Goal: Task Accomplishment & Management: Manage account settings

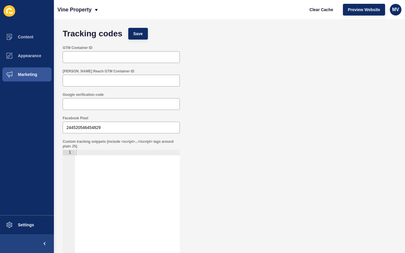
scroll to position [1, 0]
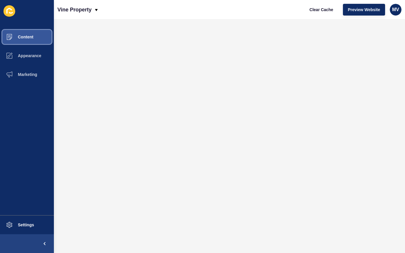
click at [23, 39] on button "Content" at bounding box center [27, 37] width 54 height 19
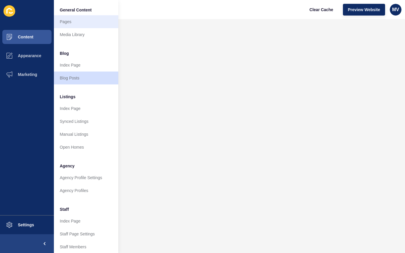
click at [66, 22] on link "Pages" at bounding box center [86, 21] width 64 height 13
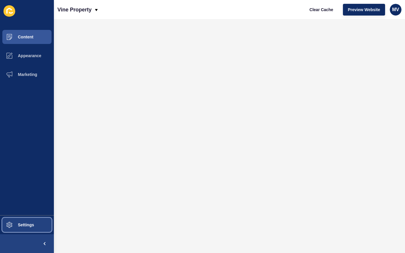
click at [15, 227] on span at bounding box center [9, 224] width 19 height 19
click at [20, 223] on span "Settings" at bounding box center [16, 224] width 35 height 5
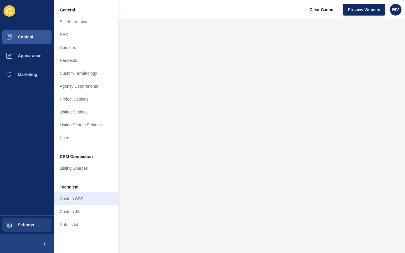
click at [64, 199] on link "Custom CSS" at bounding box center [86, 198] width 64 height 13
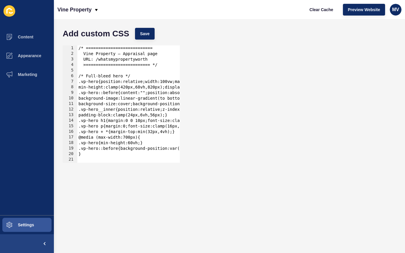
type textarea "}"
click at [115, 156] on div "/* =========================== Vine Property — Appraisal page URL: /whatsmyprop…" at bounding box center [269, 109] width 384 height 128
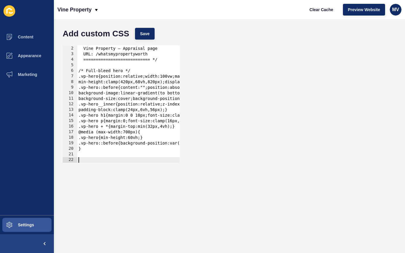
scroll to position [61, 0]
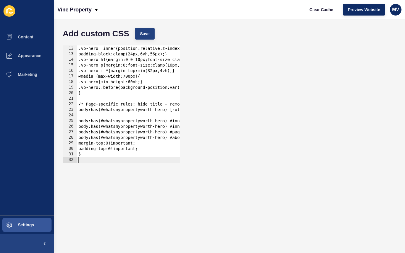
click at [150, 37] on button "Save" at bounding box center [145, 34] width 20 height 12
click at [27, 35] on span "Content" at bounding box center [16, 37] width 34 height 5
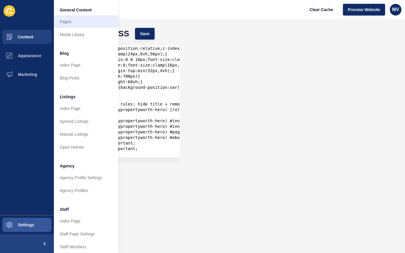
click at [74, 20] on link "Pages" at bounding box center [86, 21] width 64 height 13
